Goal: Check status: Check status

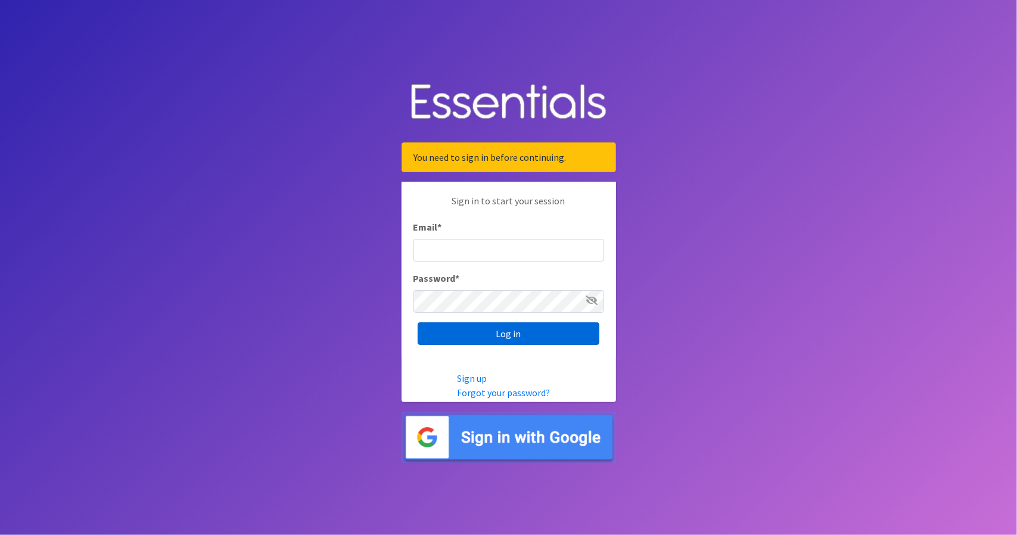
type input "[PERSON_NAME][EMAIL_ADDRESS][DOMAIN_NAME]"
click at [470, 339] on input "Log in" at bounding box center [508, 333] width 182 height 23
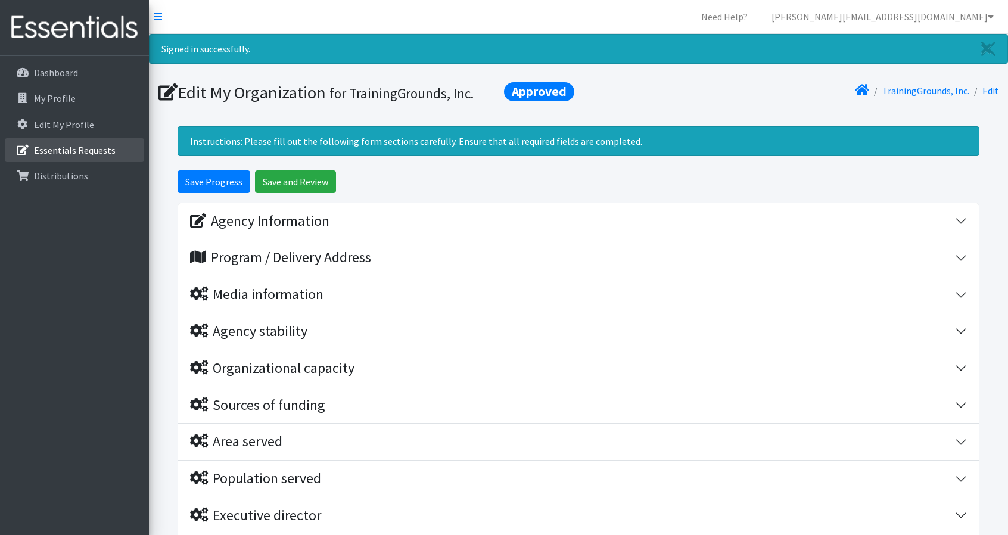
click at [75, 148] on p "Essentials Requests" at bounding box center [75, 150] width 82 height 12
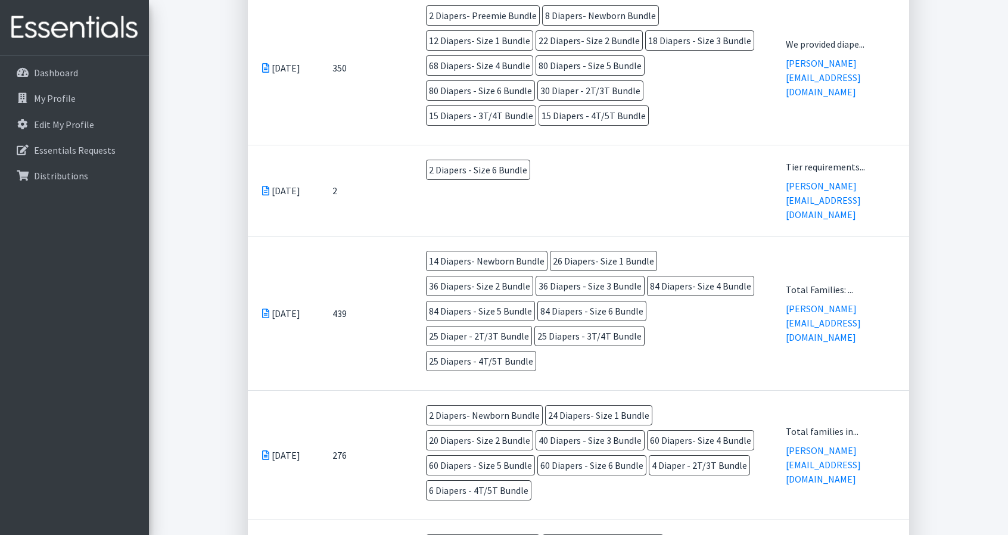
scroll to position [400, 0]
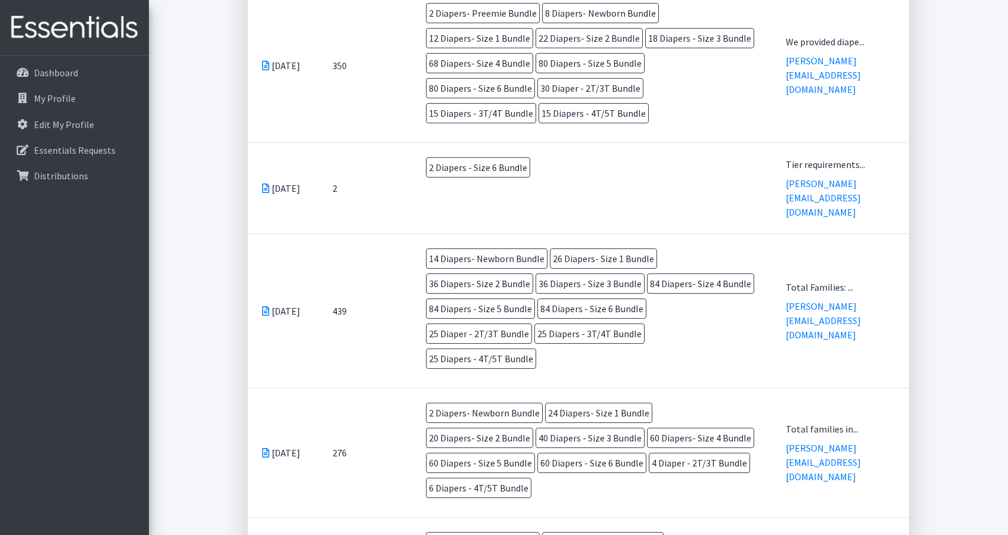
click at [263, 306] on icon at bounding box center [265, 311] width 7 height 10
click at [261, 293] on td "Jul 15 2025" at bounding box center [283, 310] width 70 height 154
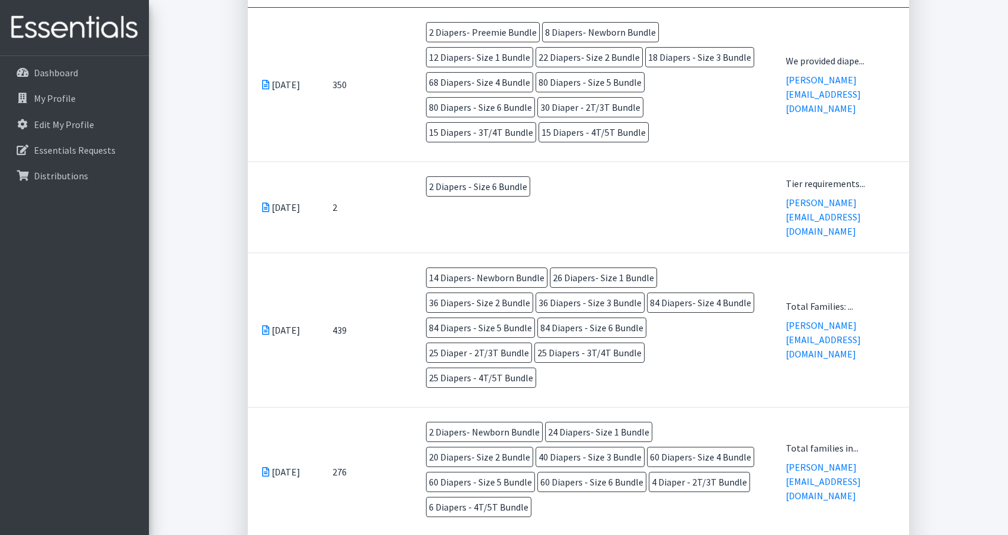
click at [267, 209] on icon at bounding box center [265, 207] width 7 height 10
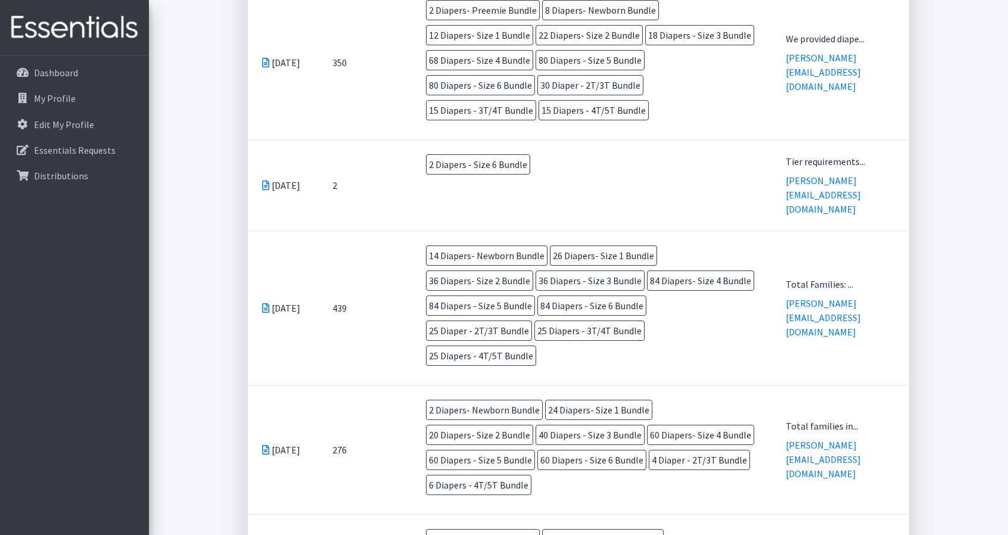
scroll to position [378, 0]
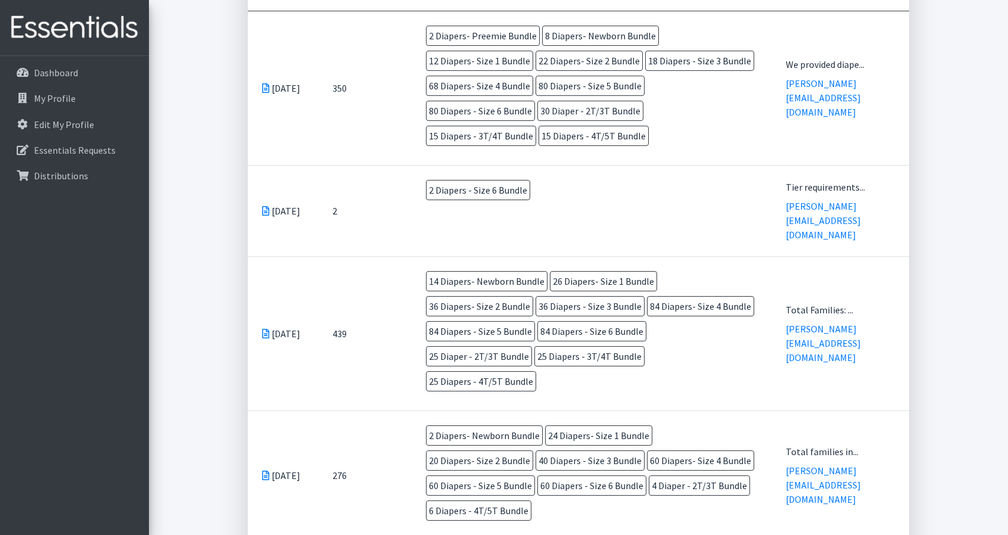
click at [264, 211] on icon at bounding box center [265, 211] width 7 height 10
